Goal: Task Accomplishment & Management: Use online tool/utility

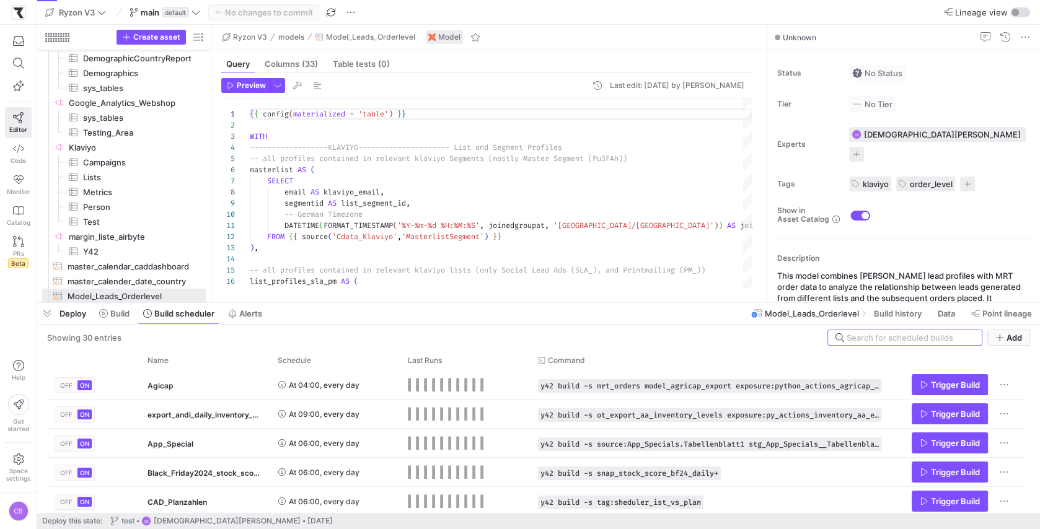
scroll to position [112, 0]
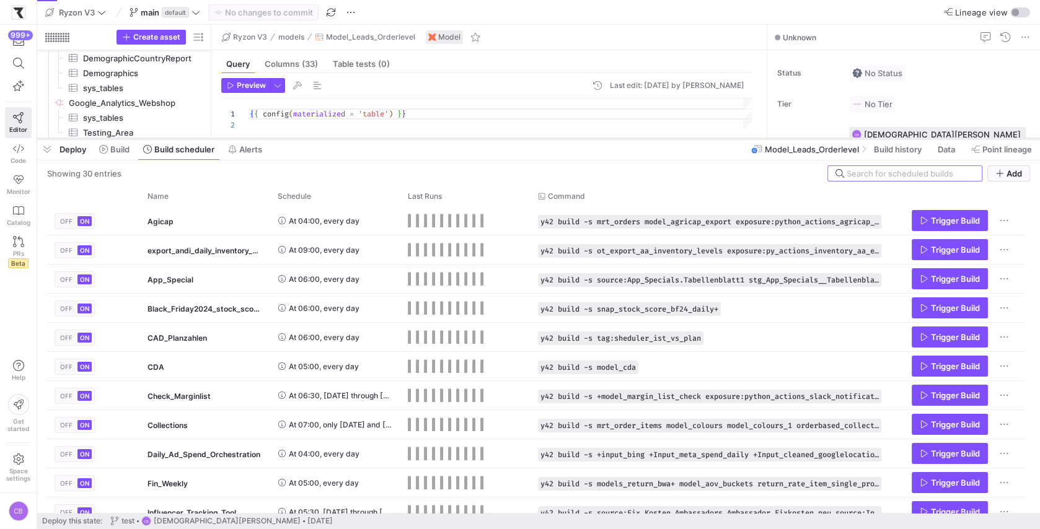
drag, startPoint x: 605, startPoint y: 302, endPoint x: 613, endPoint y: 138, distance: 164.3
click at [613, 137] on div at bounding box center [538, 138] width 1002 height 5
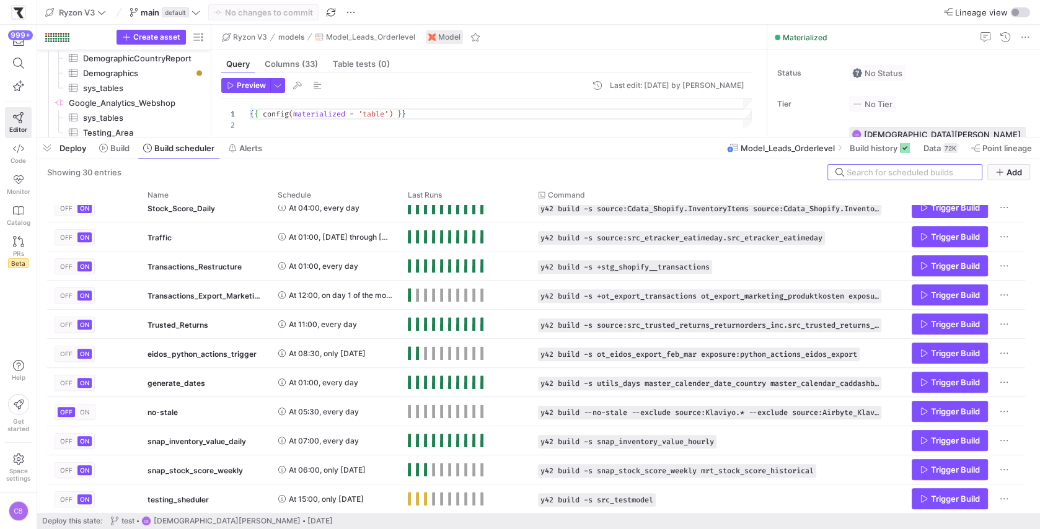
scroll to position [0, 0]
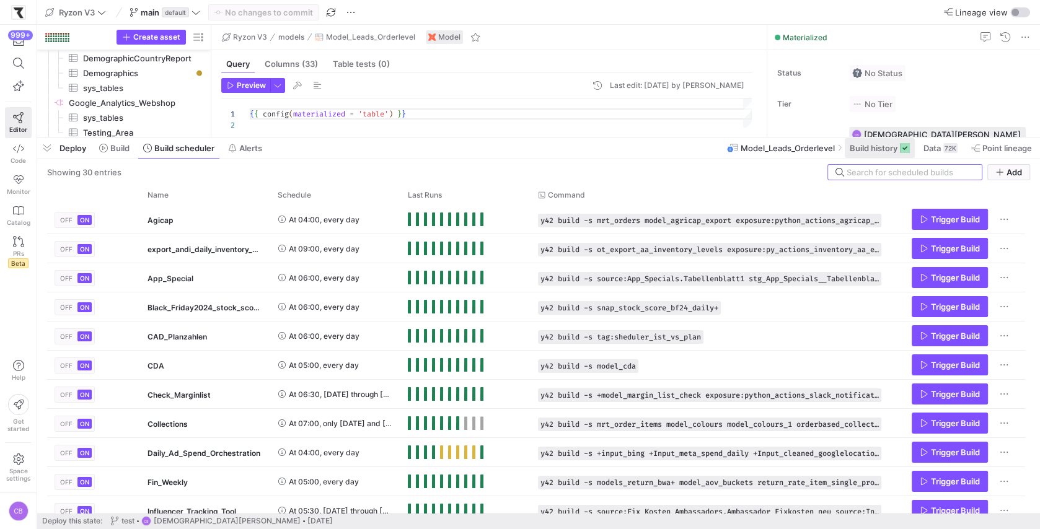
click at [888, 154] on span at bounding box center [879, 148] width 70 height 20
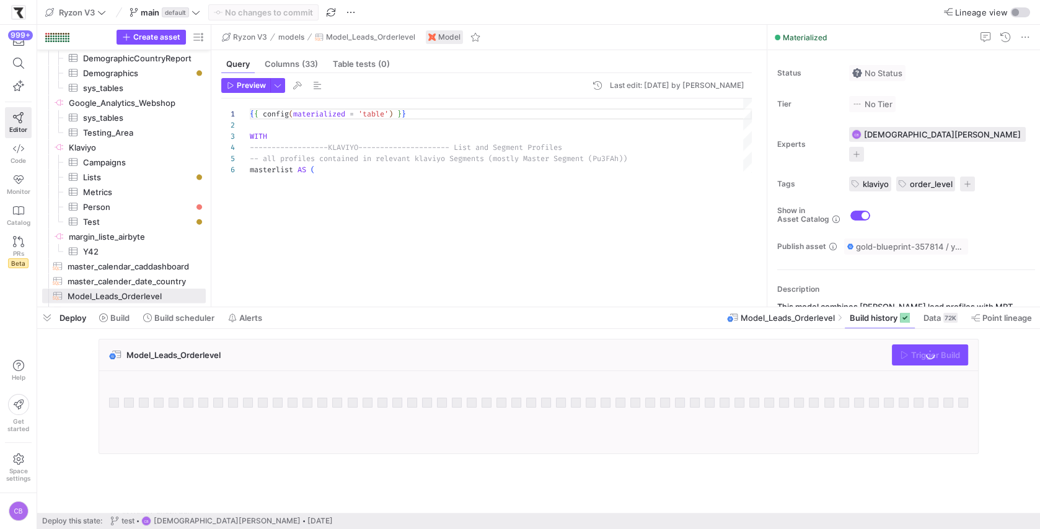
drag, startPoint x: 714, startPoint y: 138, endPoint x: 745, endPoint y: 318, distance: 182.2
click at [745, 310] on div at bounding box center [538, 307] width 1002 height 5
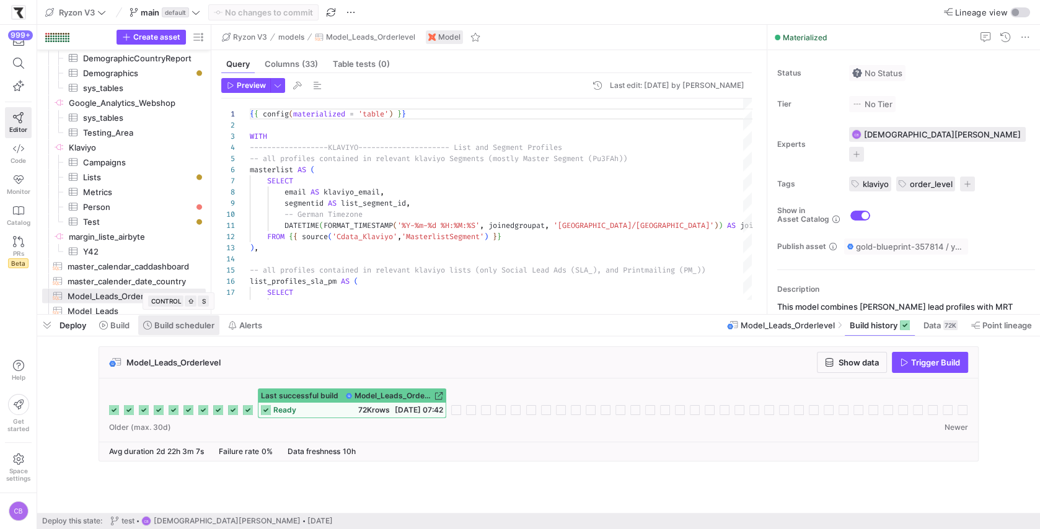
click at [173, 326] on span "Build scheduler" at bounding box center [184, 325] width 60 height 10
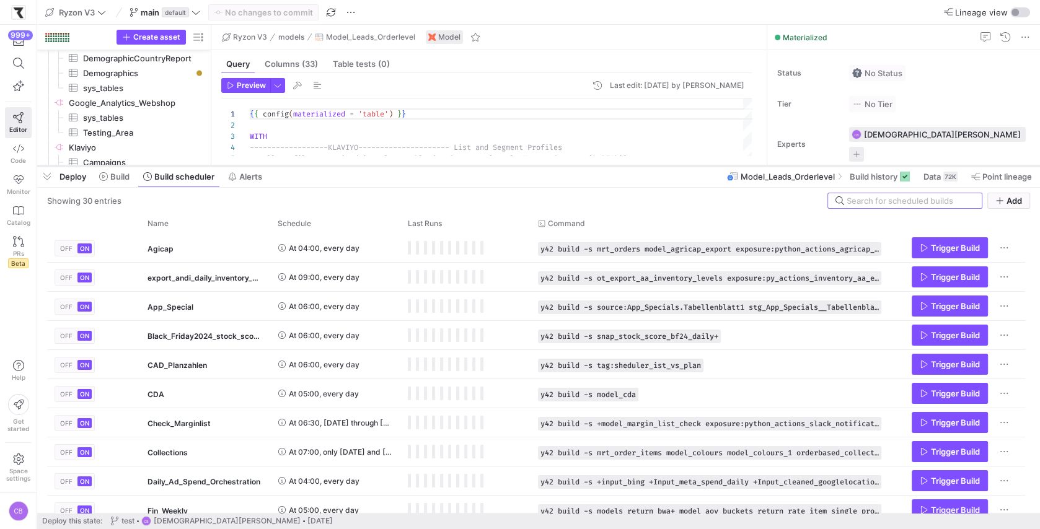
drag, startPoint x: 262, startPoint y: 315, endPoint x: 274, endPoint y: 168, distance: 148.0
click at [276, 167] on div at bounding box center [538, 166] width 1002 height 5
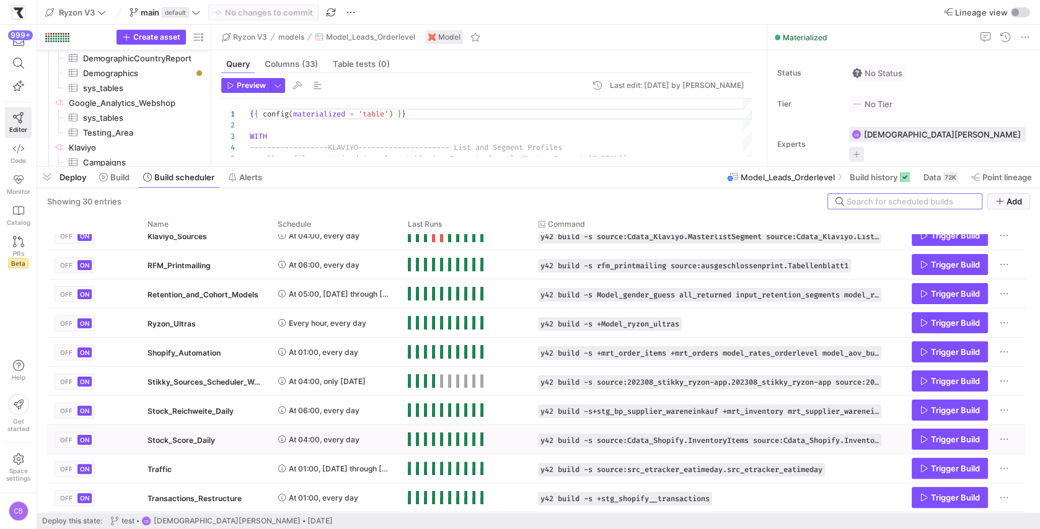
scroll to position [370, 0]
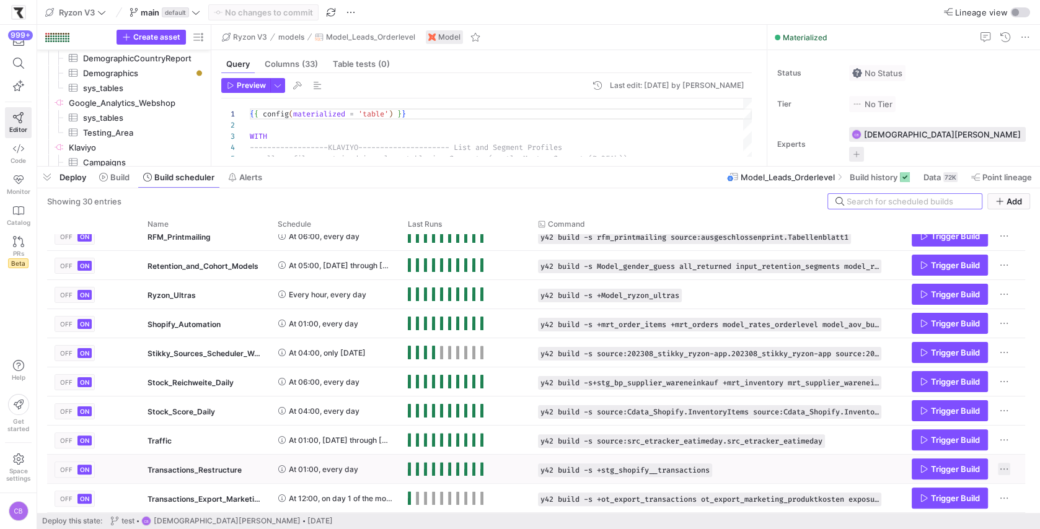
click at [1001, 470] on span "Press SPACE to select this row." at bounding box center [1003, 469] width 12 height 12
click at [957, 486] on span "Edit Build Schedule" at bounding box center [943, 486] width 74 height 10
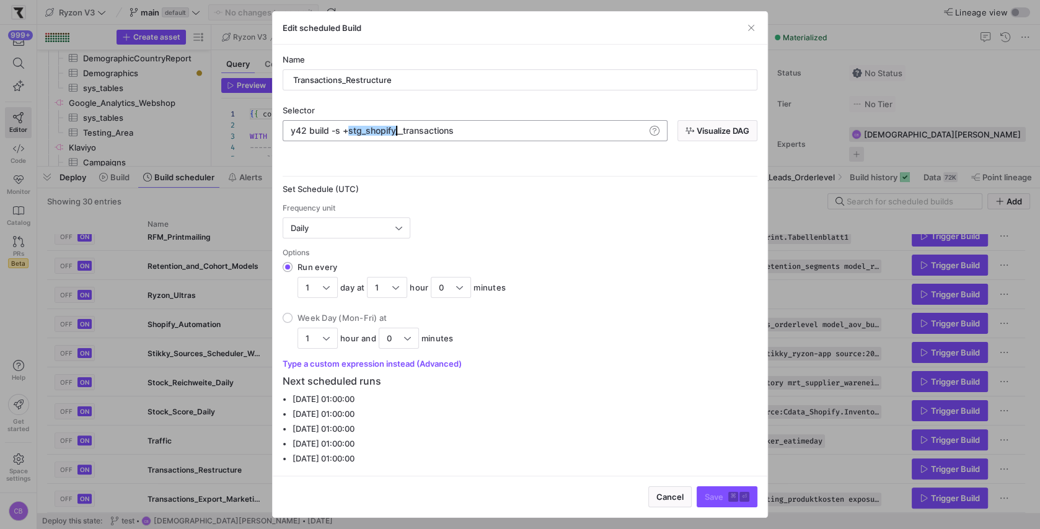
drag, startPoint x: 349, startPoint y: 133, endPoint x: 395, endPoint y: 134, distance: 46.5
click at [395, 134] on div "y42 build -s +stg_shopify__transactions" at bounding box center [469, 131] width 356 height 10
click at [692, 134] on icon "button" at bounding box center [689, 130] width 9 height 9
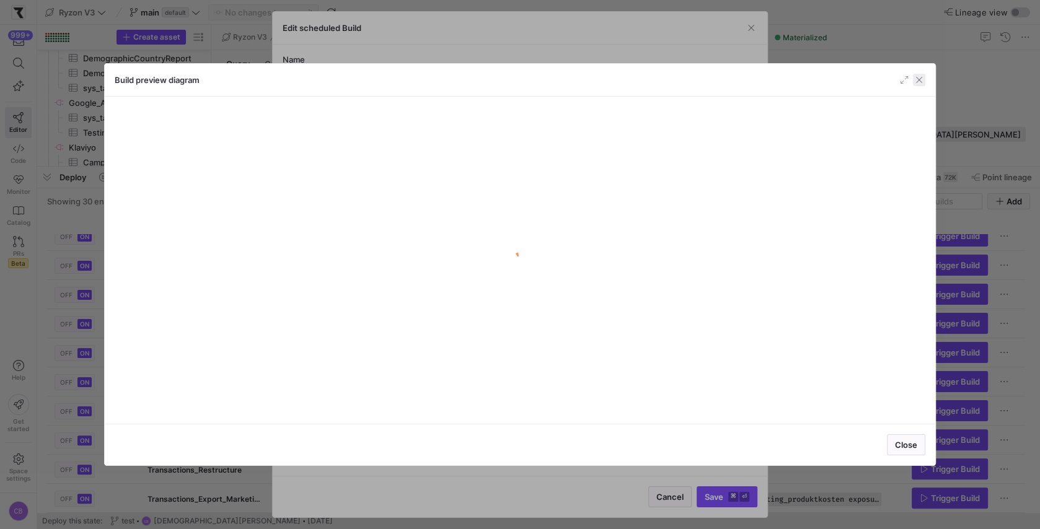
click at [918, 83] on span "button" at bounding box center [919, 80] width 12 height 12
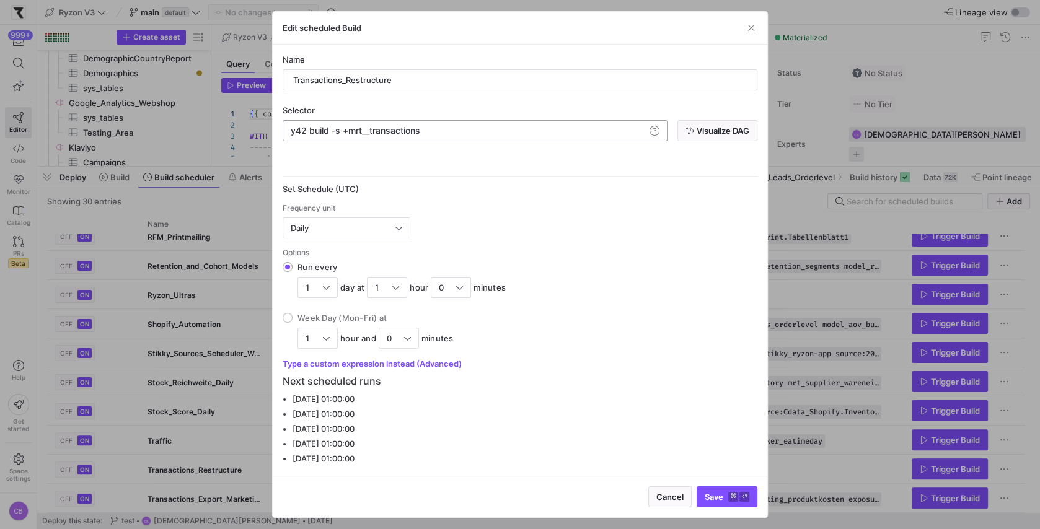
click at [369, 133] on div "y42 build -s +mrt__transactions" at bounding box center [469, 131] width 356 height 10
type textarea "y42 build -s +mrt_transactions"
click at [708, 131] on span "Visualize DAG" at bounding box center [722, 131] width 53 height 10
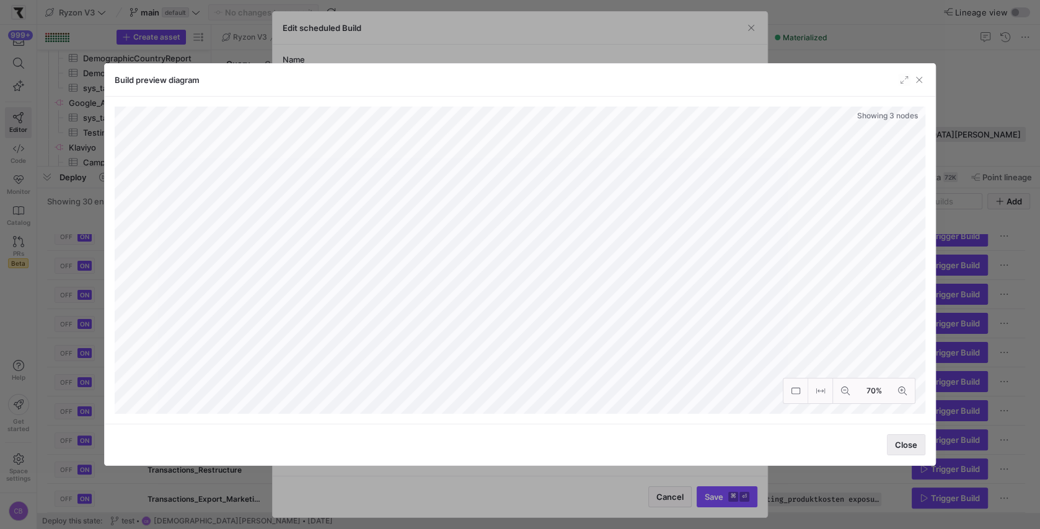
click at [901, 444] on span "Close" at bounding box center [906, 445] width 22 height 10
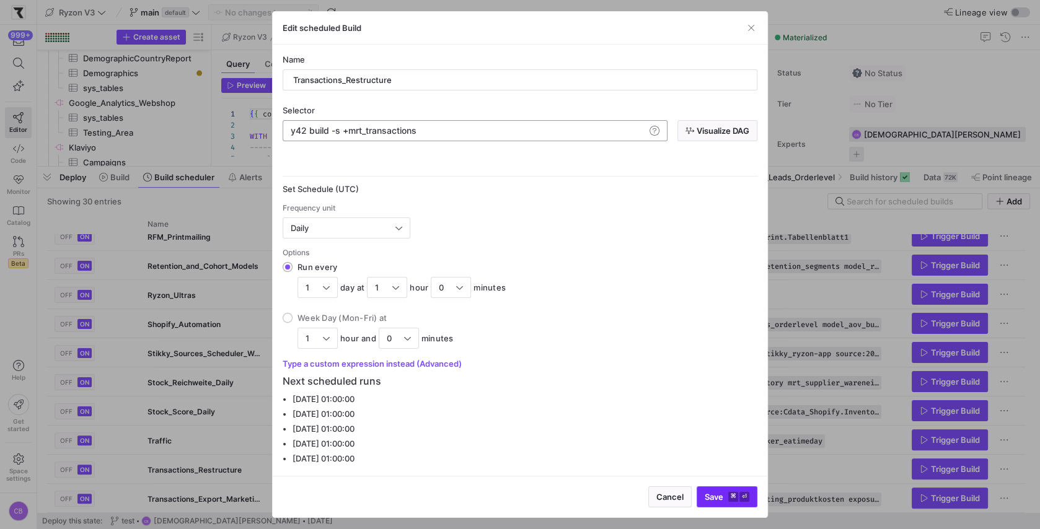
click at [716, 495] on span "Save ⌘ ⏎" at bounding box center [726, 497] width 45 height 10
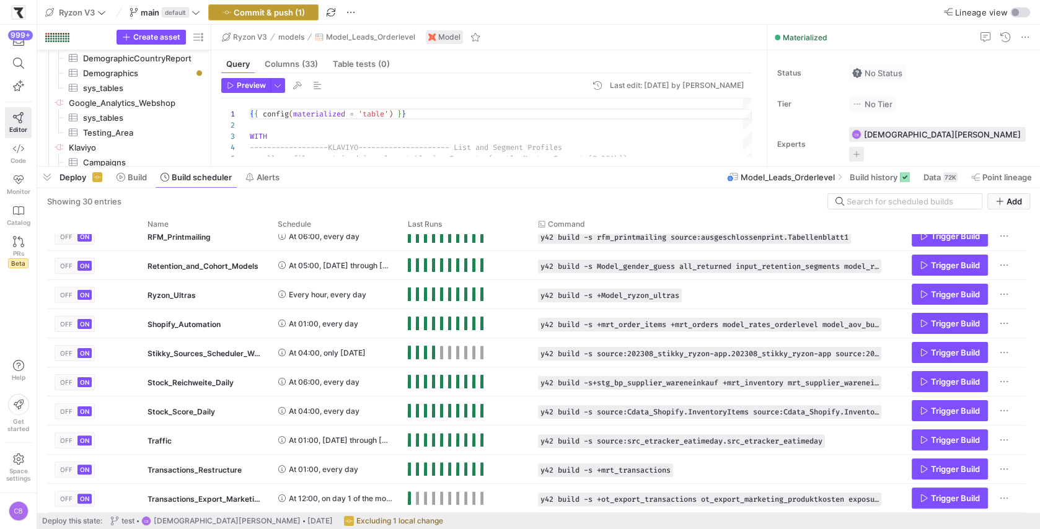
click at [287, 14] on span "Commit & push (1)" at bounding box center [269, 12] width 71 height 10
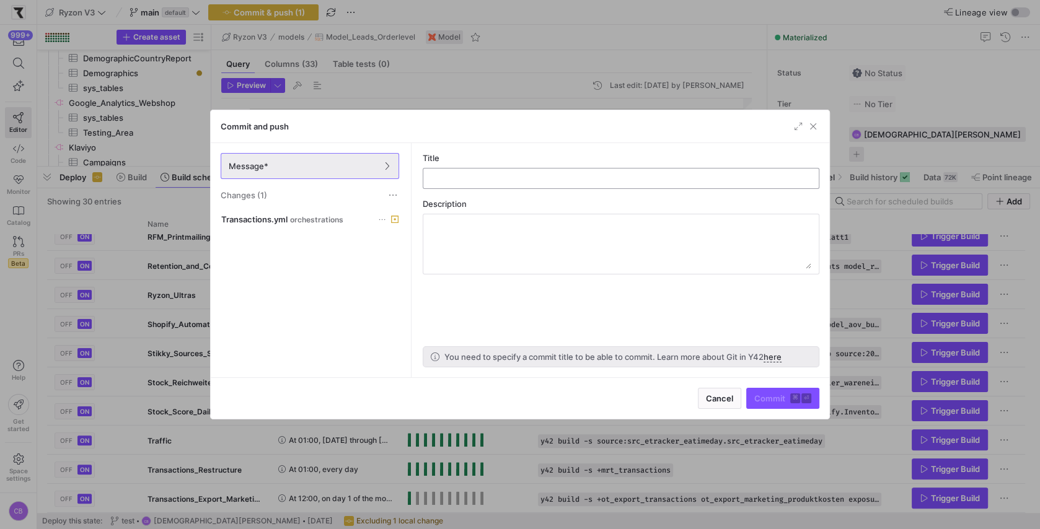
click at [578, 176] on input "text" at bounding box center [620, 178] width 375 height 10
drag, startPoint x: 494, startPoint y: 173, endPoint x: 502, endPoint y: 172, distance: 8.9
click at [503, 173] on input "mrt_transaction in sheduler" at bounding box center [620, 178] width 375 height 10
type input "mrt_transaction sheduler"
click at [769, 395] on span "Commit ⌘ ⏎" at bounding box center [782, 398] width 57 height 10
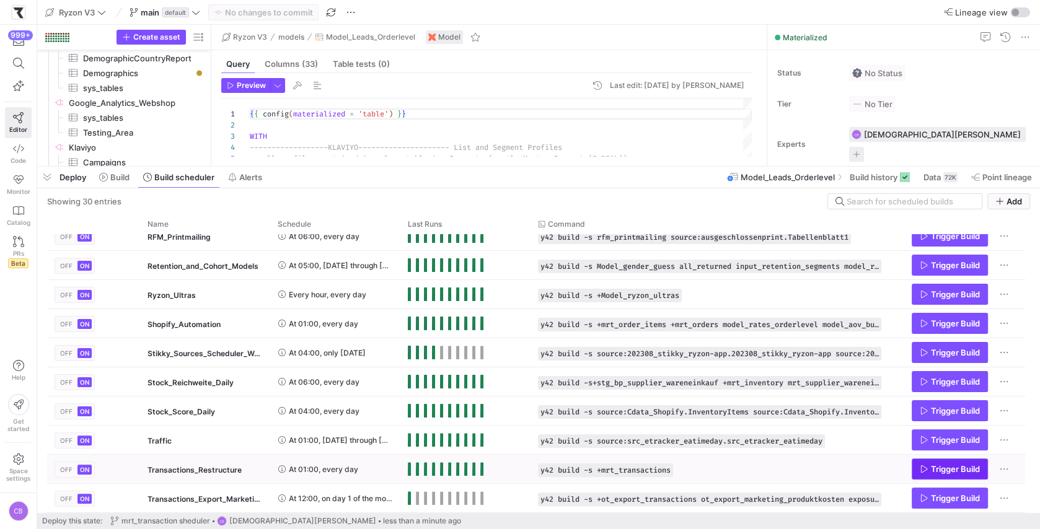
click at [925, 468] on icon "Press SPACE to select this row." at bounding box center [923, 469] width 9 height 9
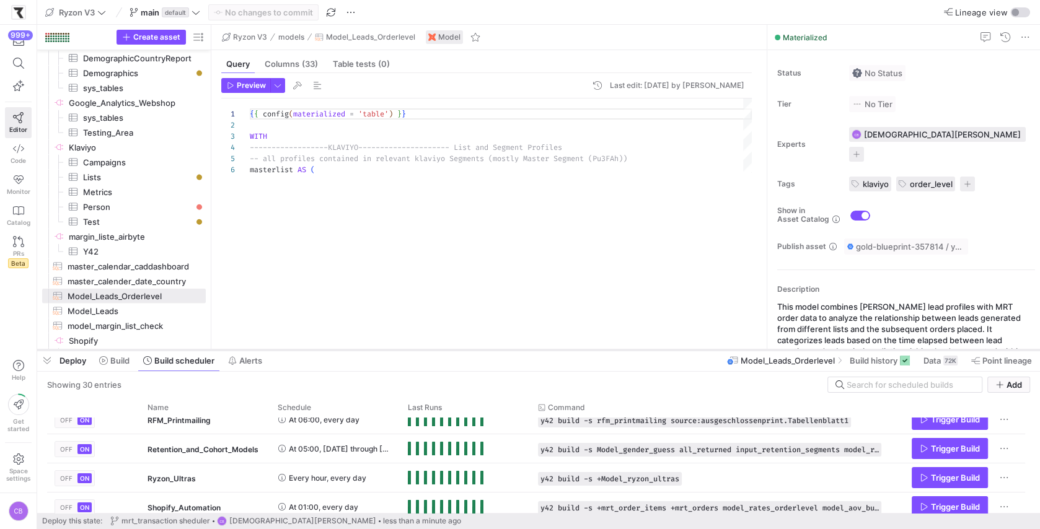
drag, startPoint x: 526, startPoint y: 166, endPoint x: 519, endPoint y: 413, distance: 247.3
click at [519, 353] on div at bounding box center [538, 350] width 1002 height 5
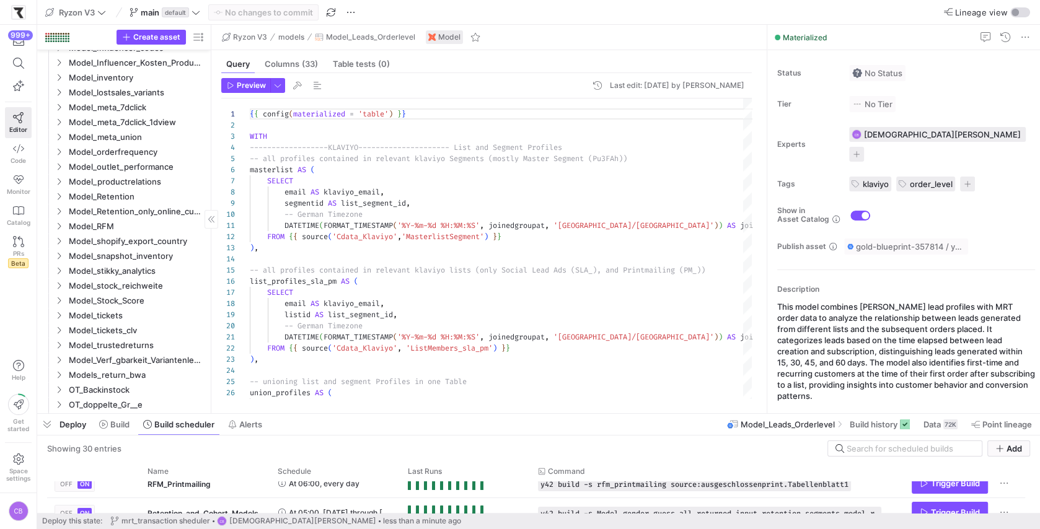
scroll to position [545, 0]
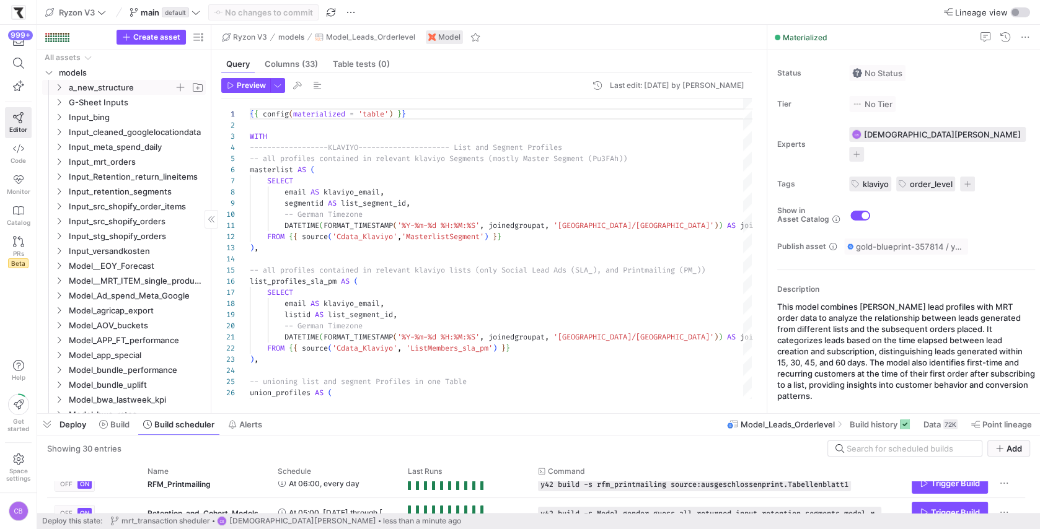
click at [60, 86] on icon "Press SPACE to select this row." at bounding box center [59, 87] width 3 height 7
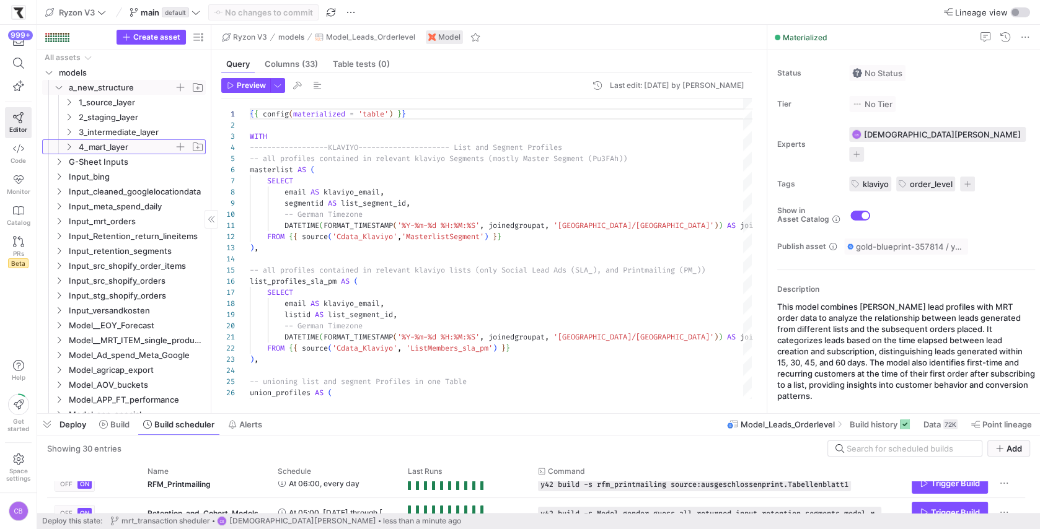
click at [68, 144] on icon "Press SPACE to select this row." at bounding box center [68, 146] width 9 height 7
click at [68, 144] on icon at bounding box center [68, 146] width 9 height 7
click at [67, 132] on icon "Press SPACE to select this row." at bounding box center [68, 131] width 9 height 7
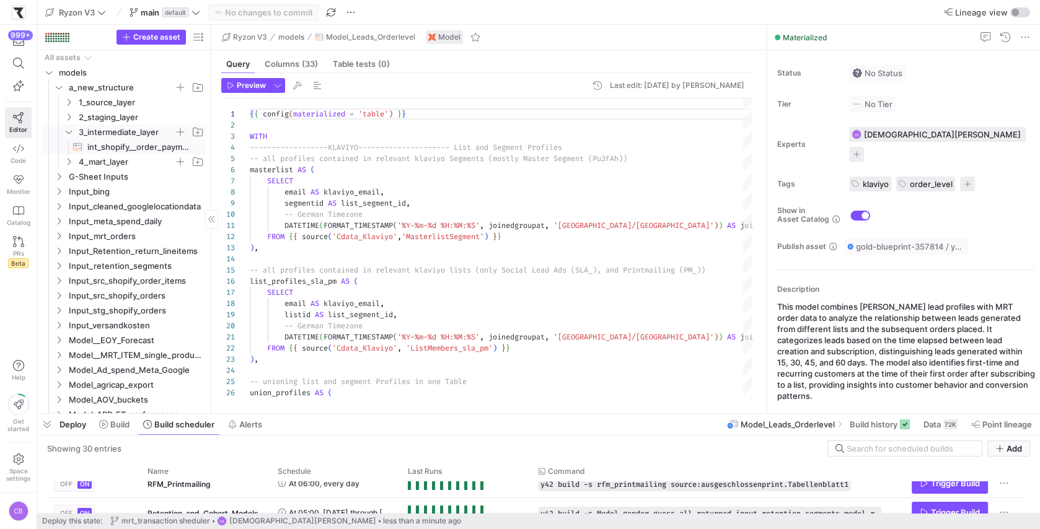
click at [112, 147] on span "int_shopify__order_payments​​​​​​​​​​" at bounding box center [139, 147] width 104 height 14
type textarea "-- int_shopify__order_payments.sql -- Purpose: Aggregate Shopify transaction da…"
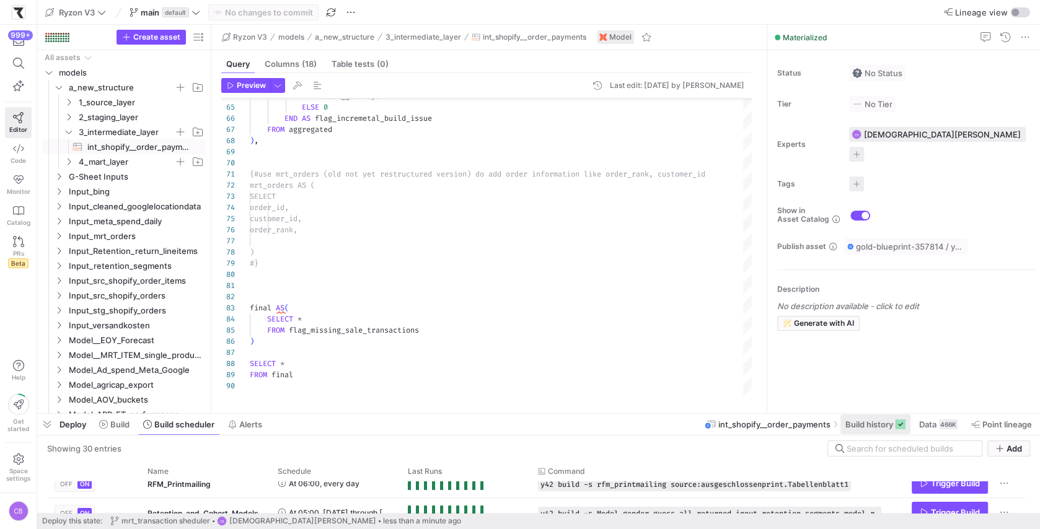
click at [886, 429] on span "Build history" at bounding box center [869, 424] width 48 height 10
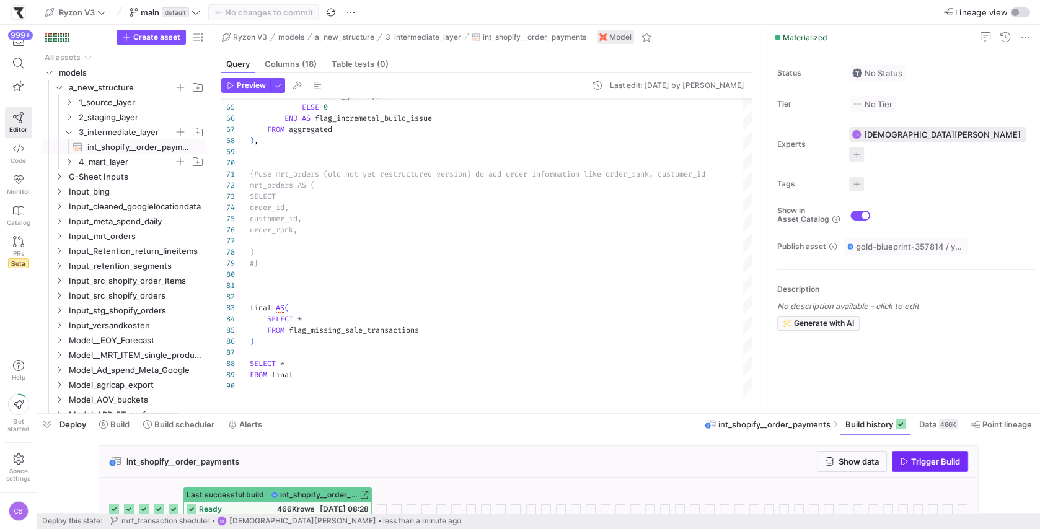
click at [902, 457] on span "Trigger Build" at bounding box center [930, 462] width 60 height 10
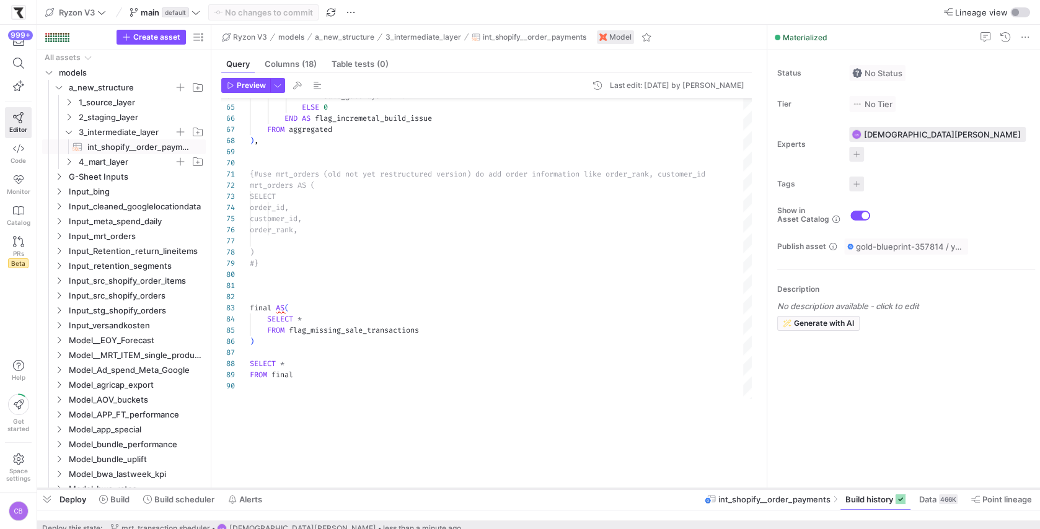
drag, startPoint x: 599, startPoint y: 413, endPoint x: 600, endPoint y: 487, distance: 74.4
click at [602, 488] on div at bounding box center [538, 488] width 1002 height 5
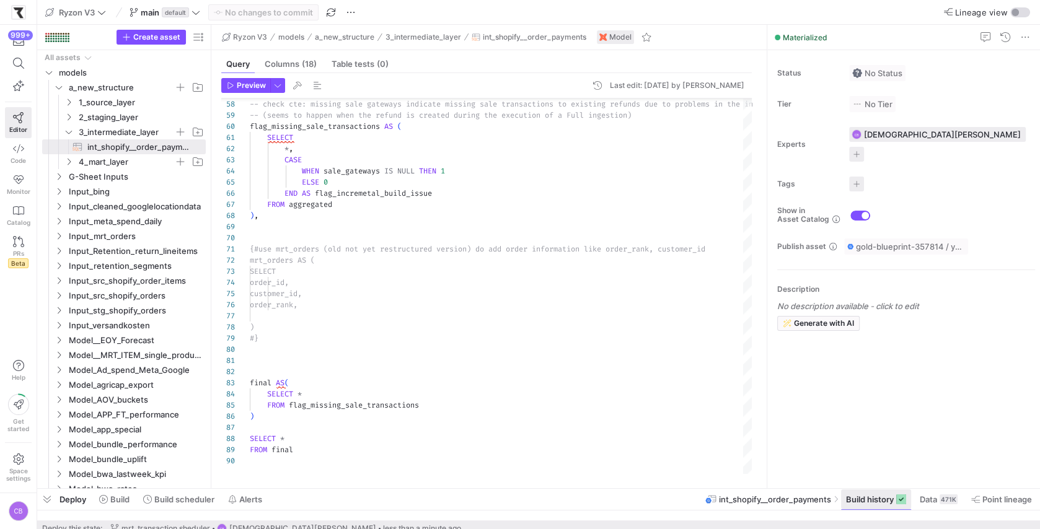
click at [884, 502] on span "Build history" at bounding box center [870, 499] width 48 height 10
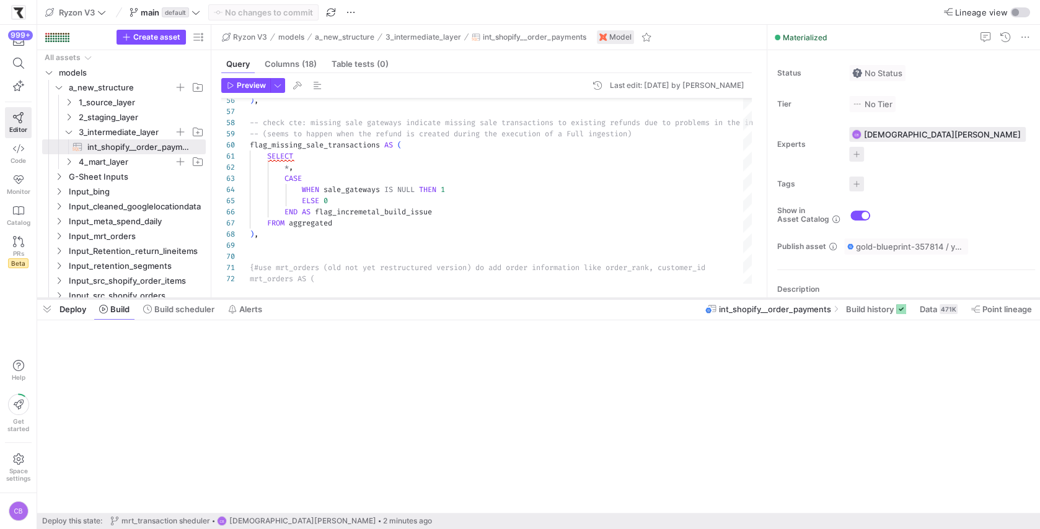
drag, startPoint x: 751, startPoint y: 507, endPoint x: 751, endPoint y: 298, distance: 208.8
click at [751, 298] on div at bounding box center [538, 298] width 1002 height 5
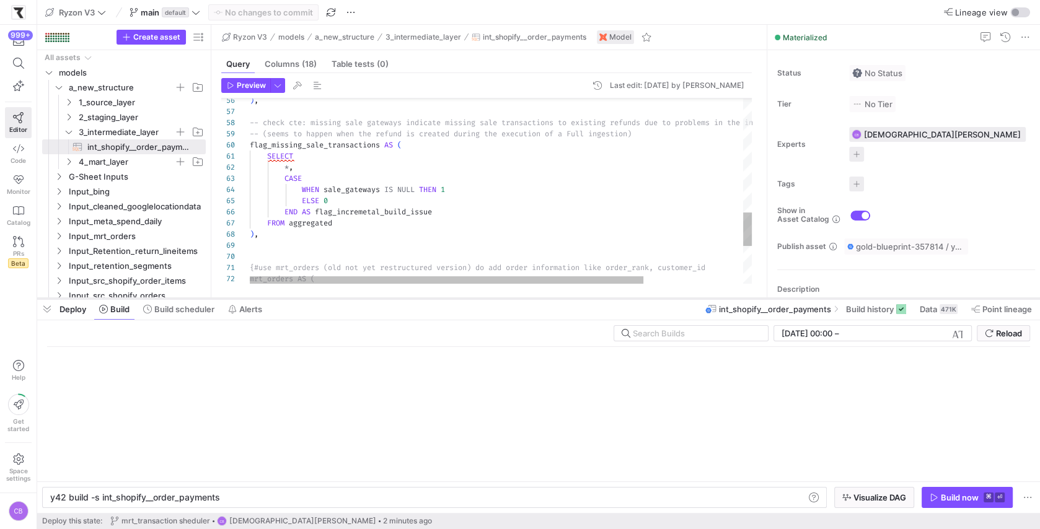
scroll to position [0, 169]
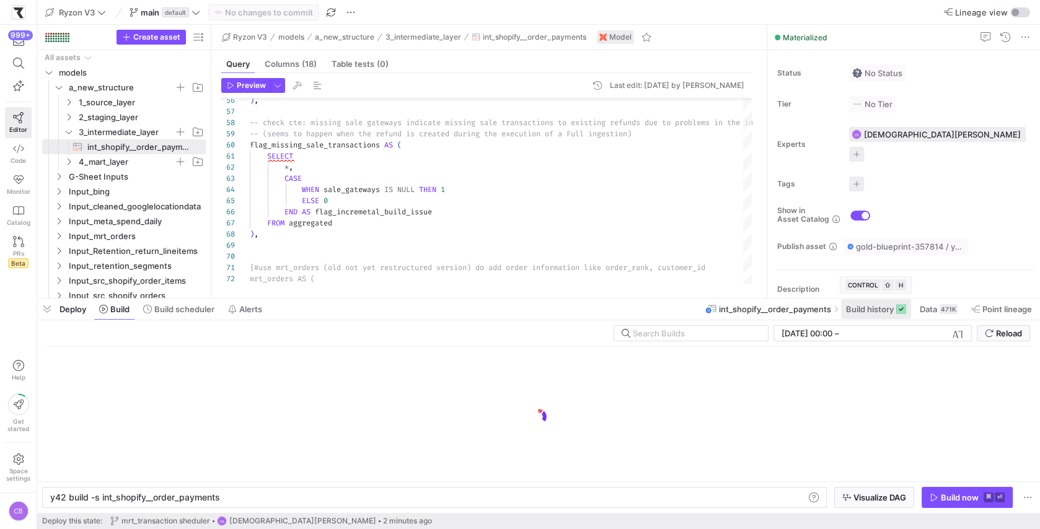
click at [887, 306] on span "Build history" at bounding box center [870, 309] width 48 height 10
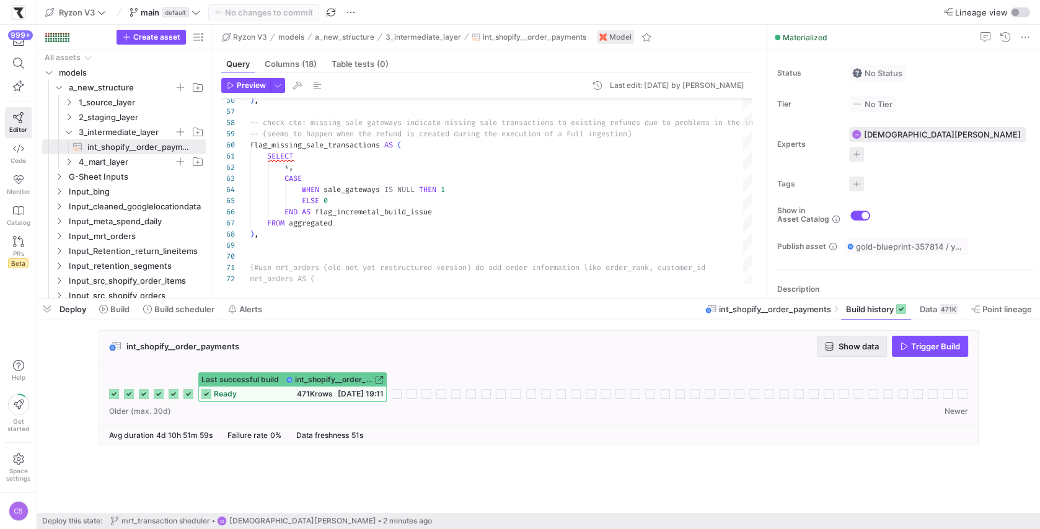
click at [864, 341] on span "Show data" at bounding box center [858, 346] width 40 height 10
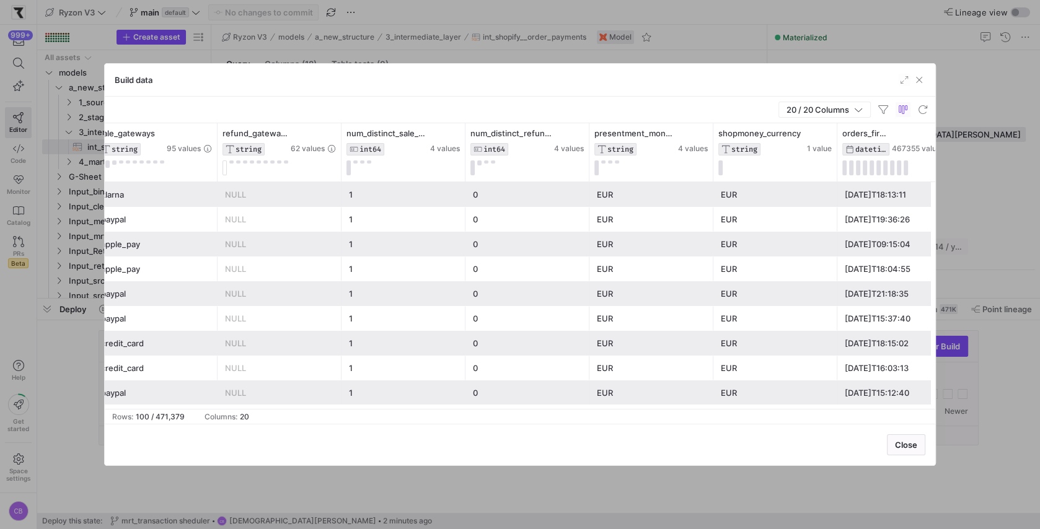
scroll to position [0, 1701]
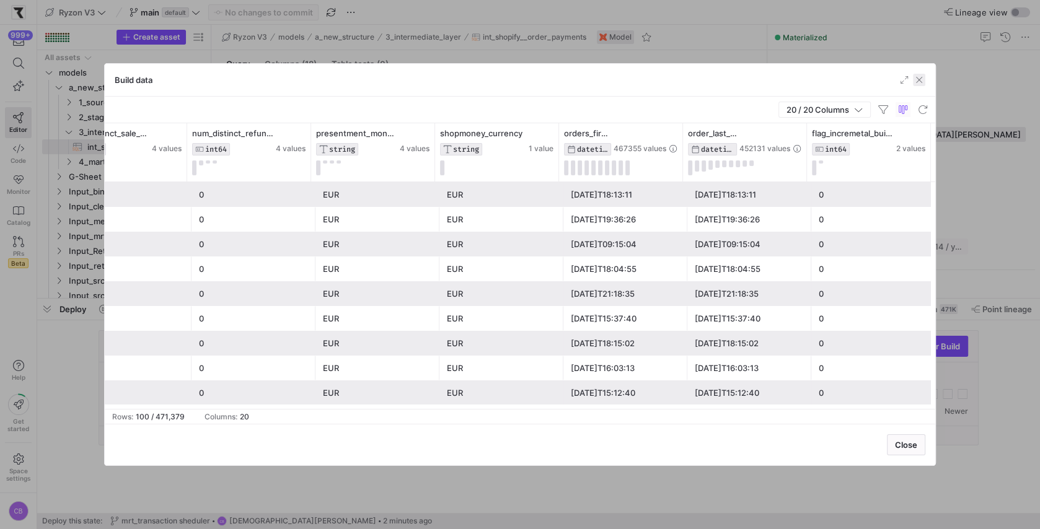
click at [921, 82] on span "button" at bounding box center [919, 80] width 12 height 12
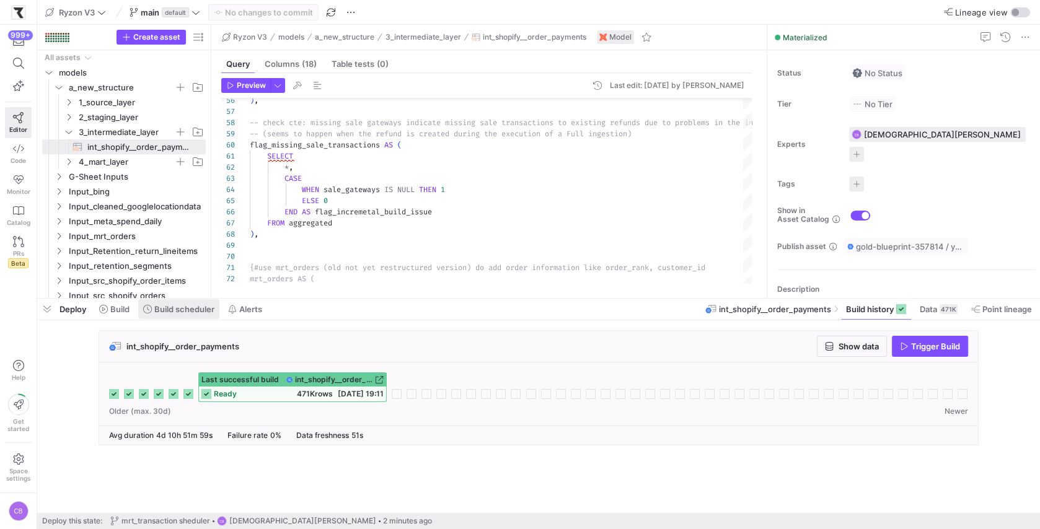
click at [174, 316] on span at bounding box center [178, 309] width 81 height 20
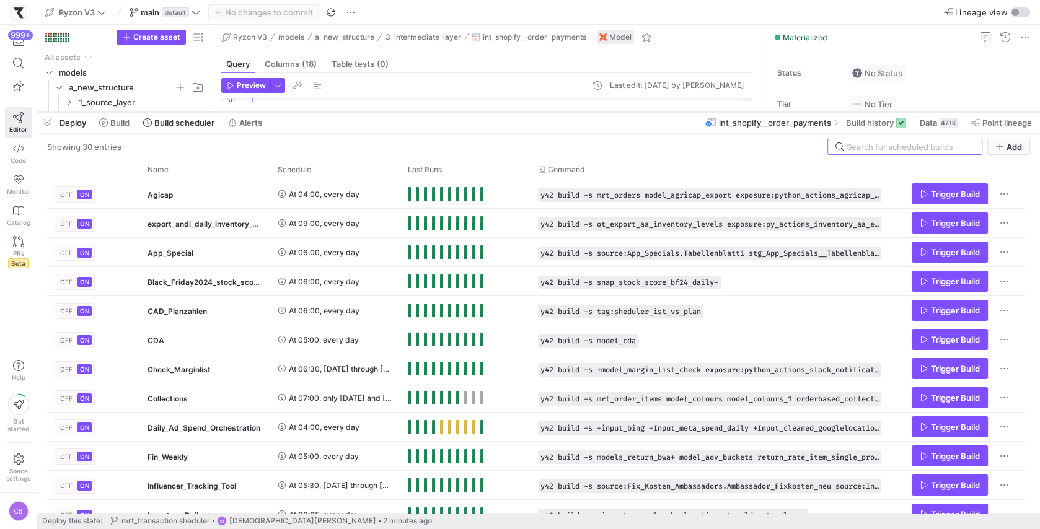
drag, startPoint x: 287, startPoint y: 298, endPoint x: 295, endPoint y: 96, distance: 202.1
click at [295, 110] on div at bounding box center [538, 112] width 1002 height 5
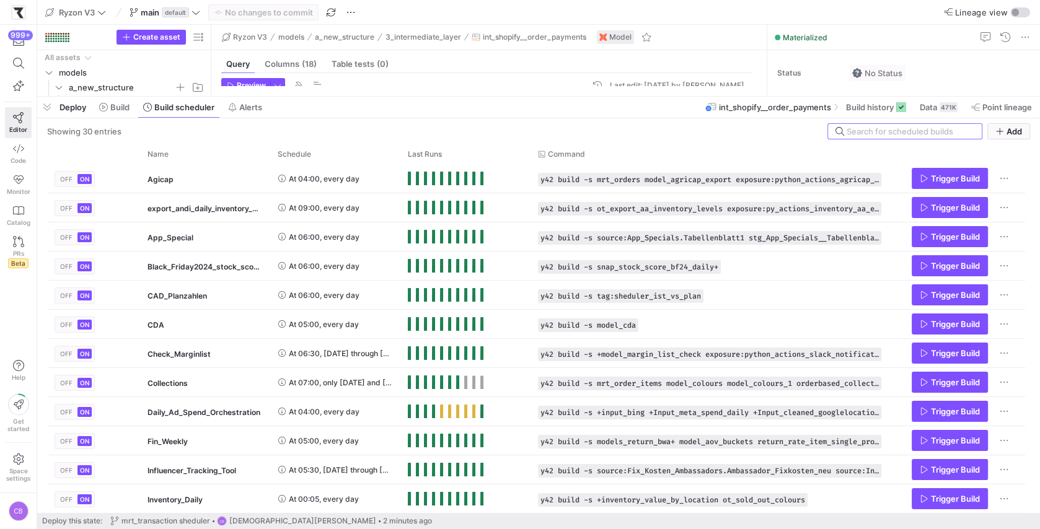
scroll to position [411, 0]
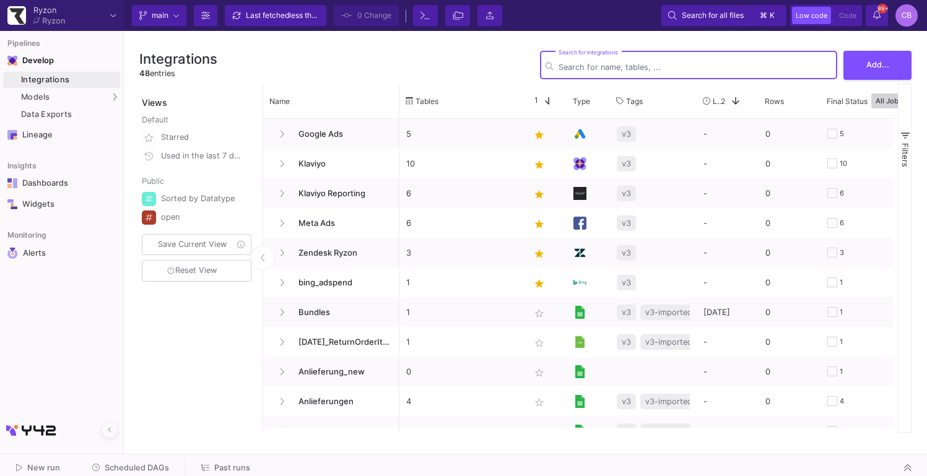
click at [129, 467] on span "Scheduled DAGs" at bounding box center [137, 467] width 64 height 9
